Goal: Information Seeking & Learning: Learn about a topic

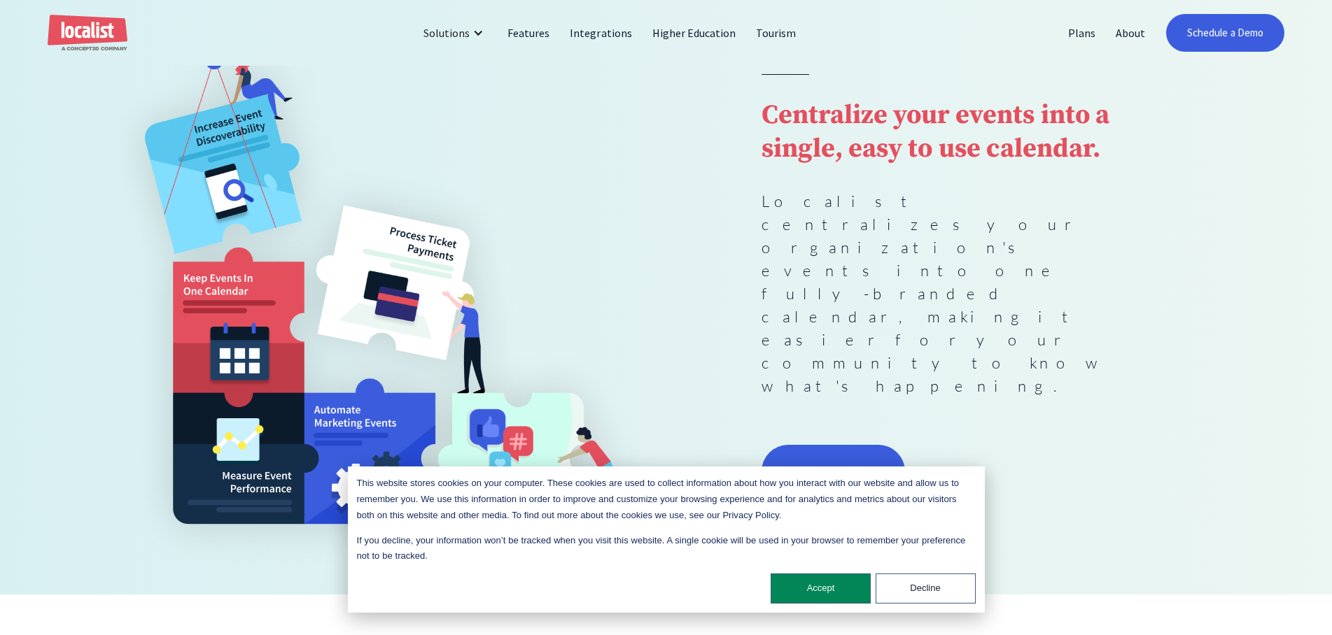
scroll to position [214, 0]
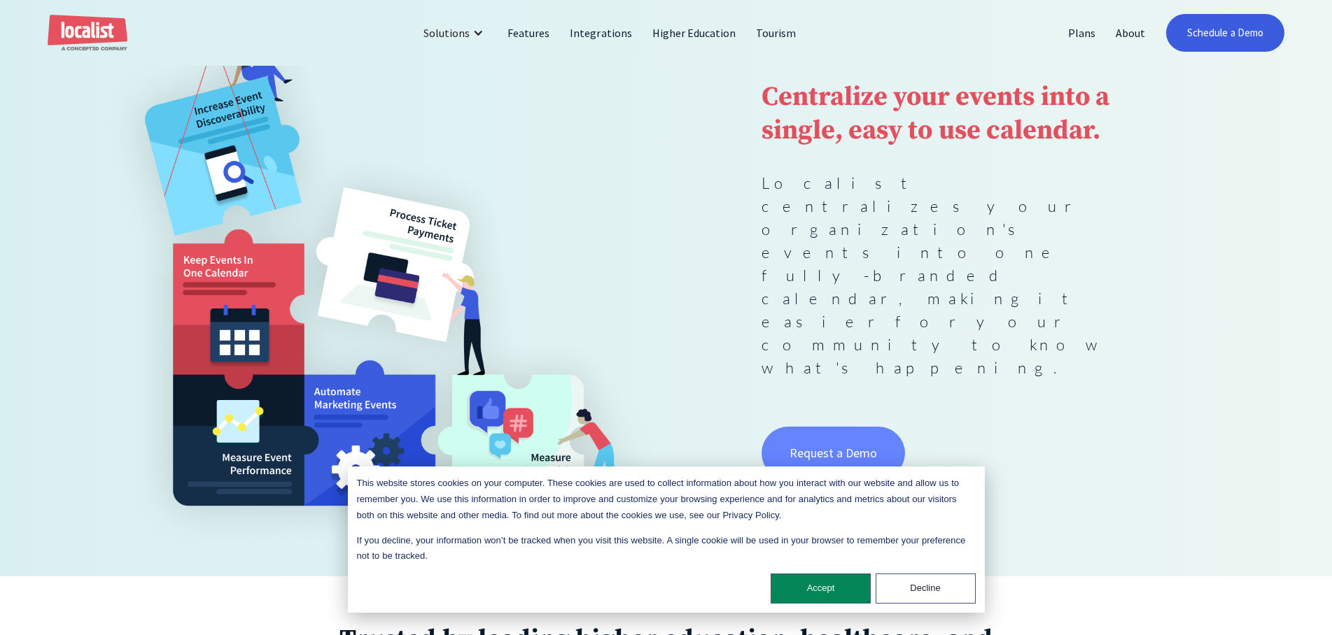
click at [868, 427] on link "Request a Demo" at bounding box center [833, 453] width 144 height 53
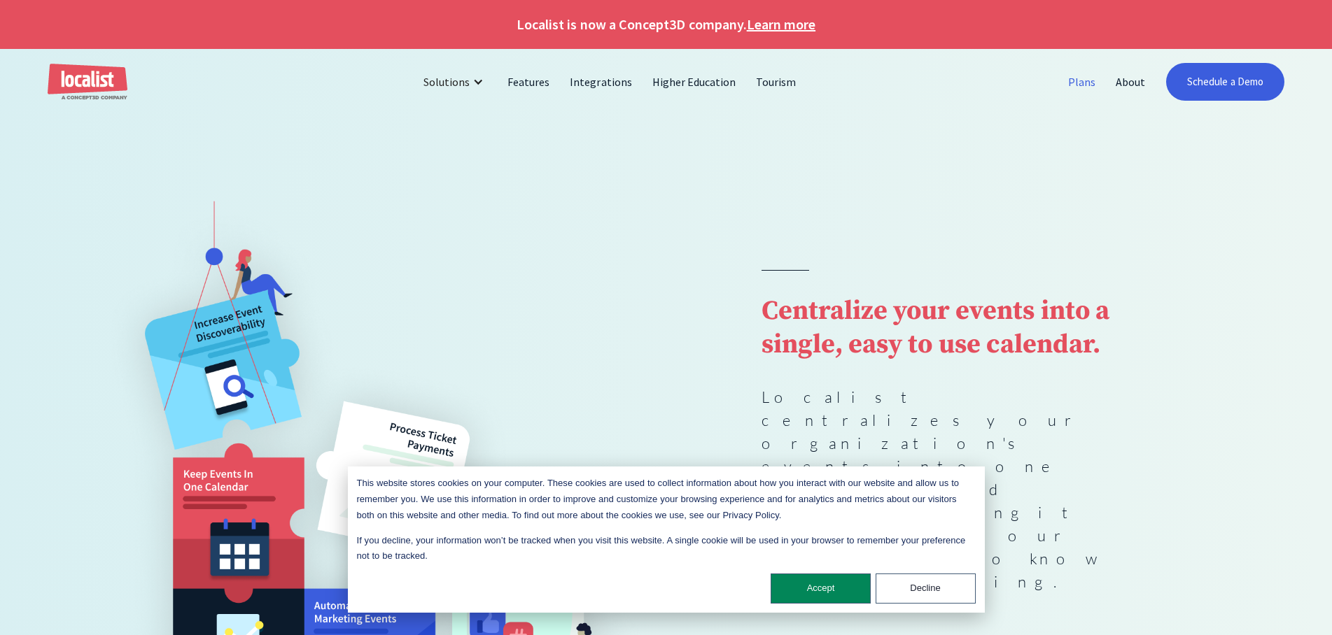
click at [1092, 86] on link "Plans" at bounding box center [1082, 82] width 48 height 34
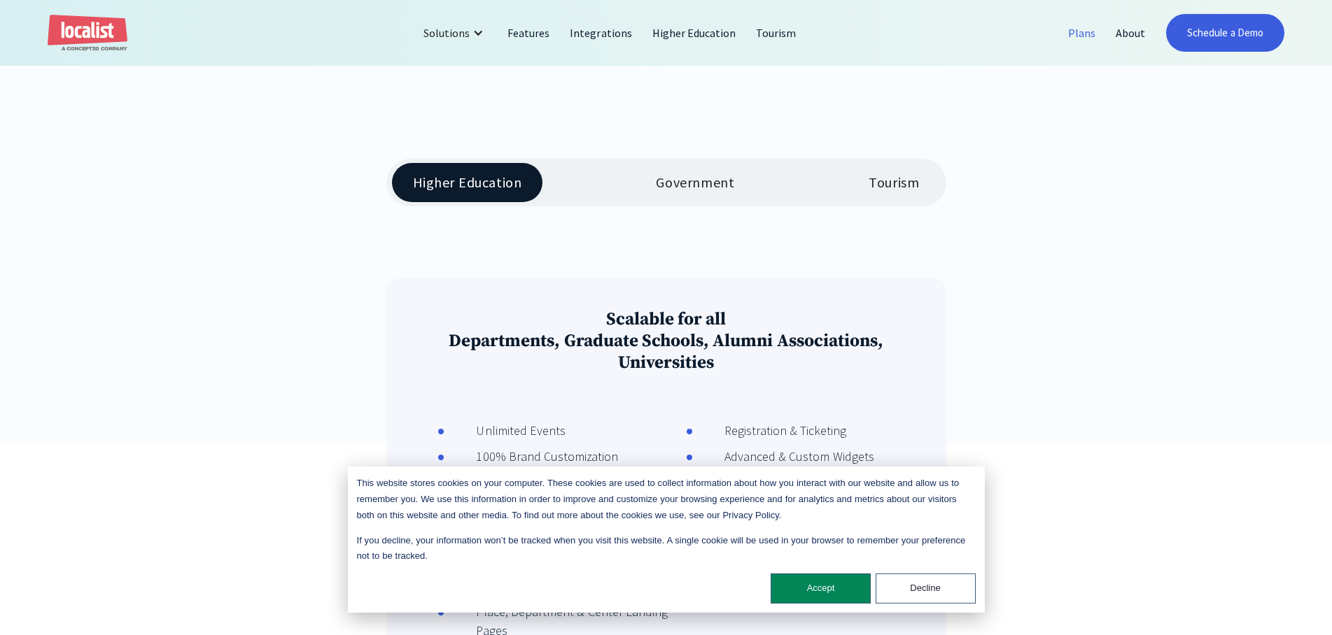
scroll to position [286, 0]
